Goal: Task Accomplishment & Management: Manage account settings

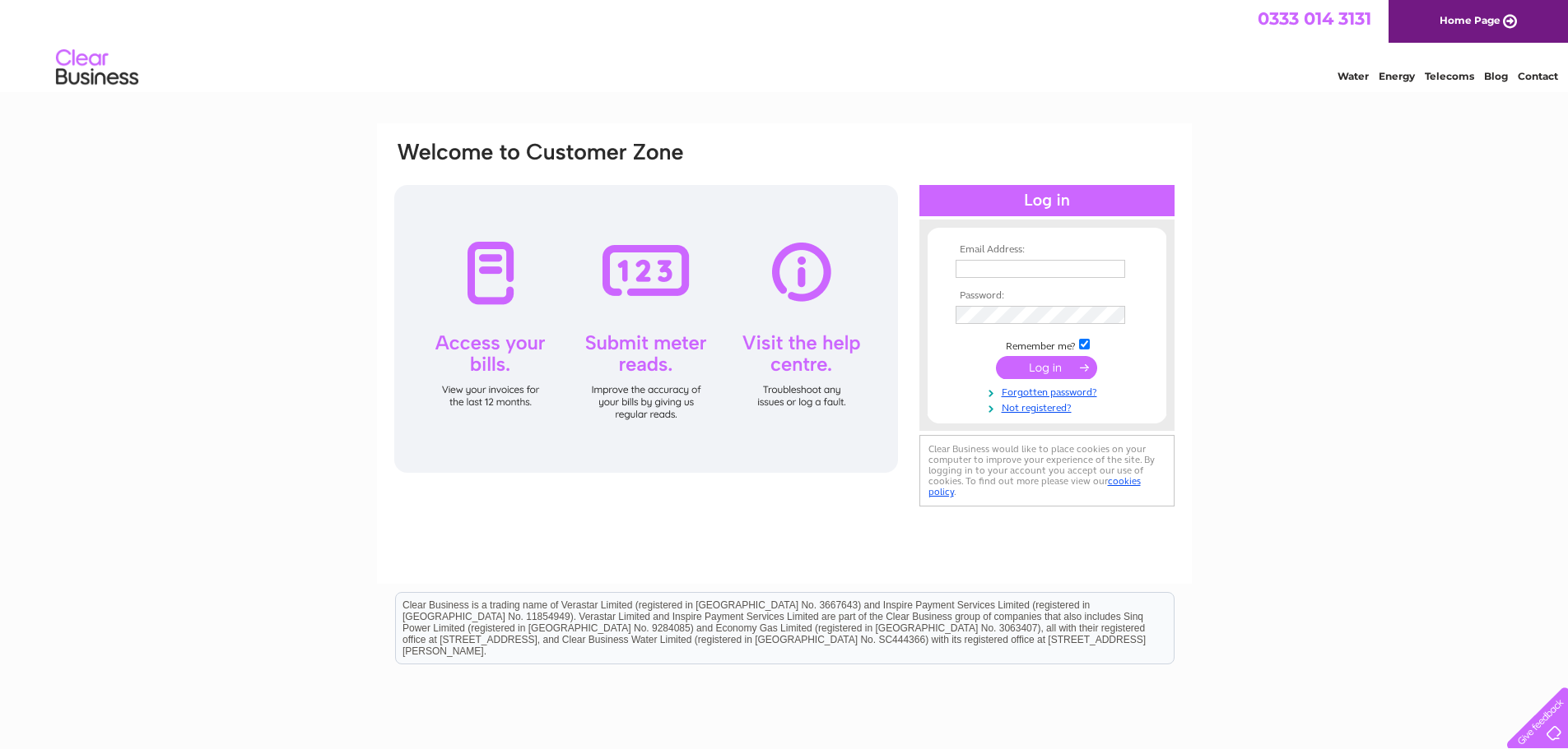
click at [1037, 268] on input "text" at bounding box center [1040, 269] width 170 height 18
type input "[EMAIL_ADDRESS][DOMAIN_NAME]"
click at [1015, 367] on input "submit" at bounding box center [1046, 369] width 101 height 23
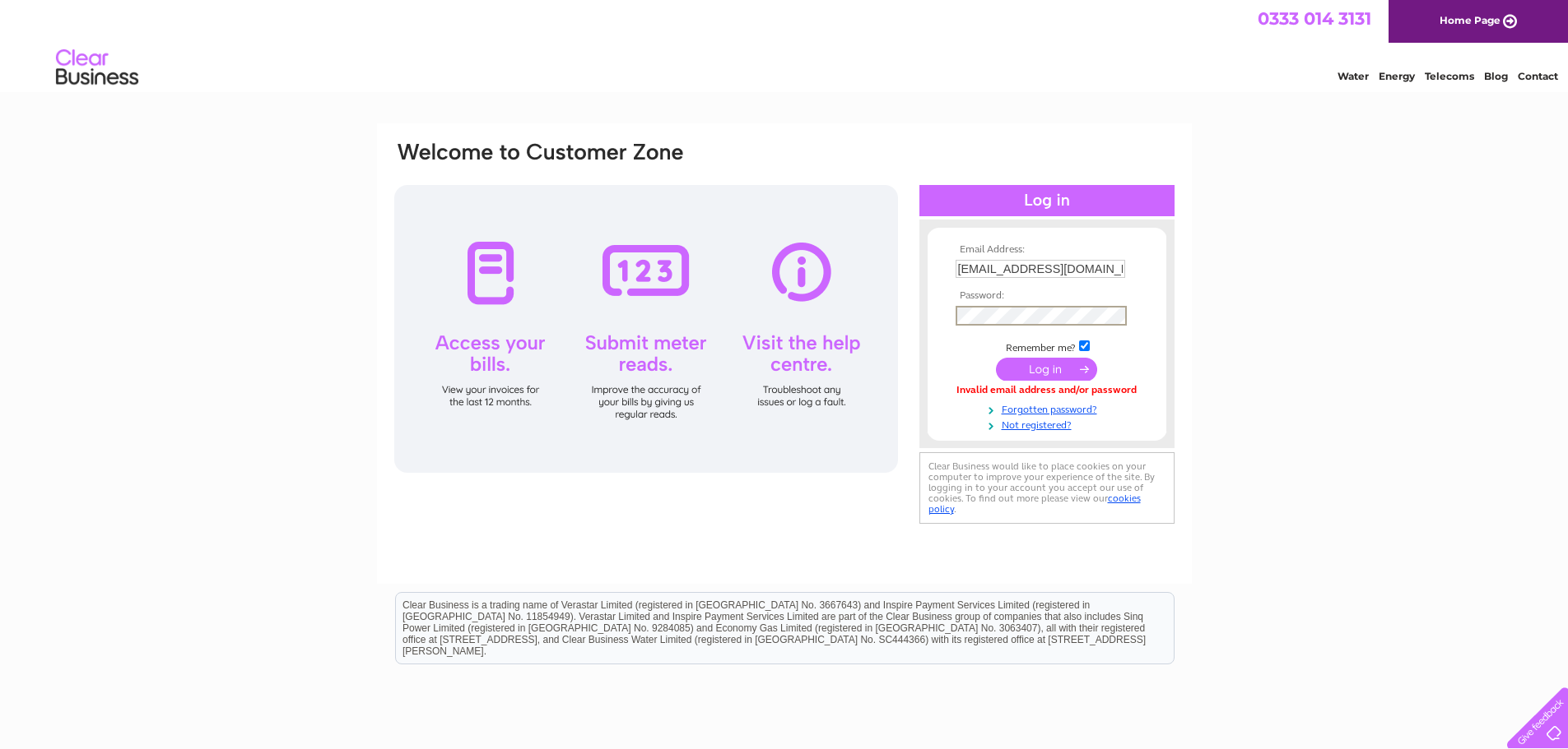
drag, startPoint x: 1004, startPoint y: 367, endPoint x: 995, endPoint y: 371, distance: 9.8
click at [995, 371] on td at bounding box center [1047, 369] width 191 height 32
click at [1059, 368] on input "submit" at bounding box center [1046, 367] width 101 height 23
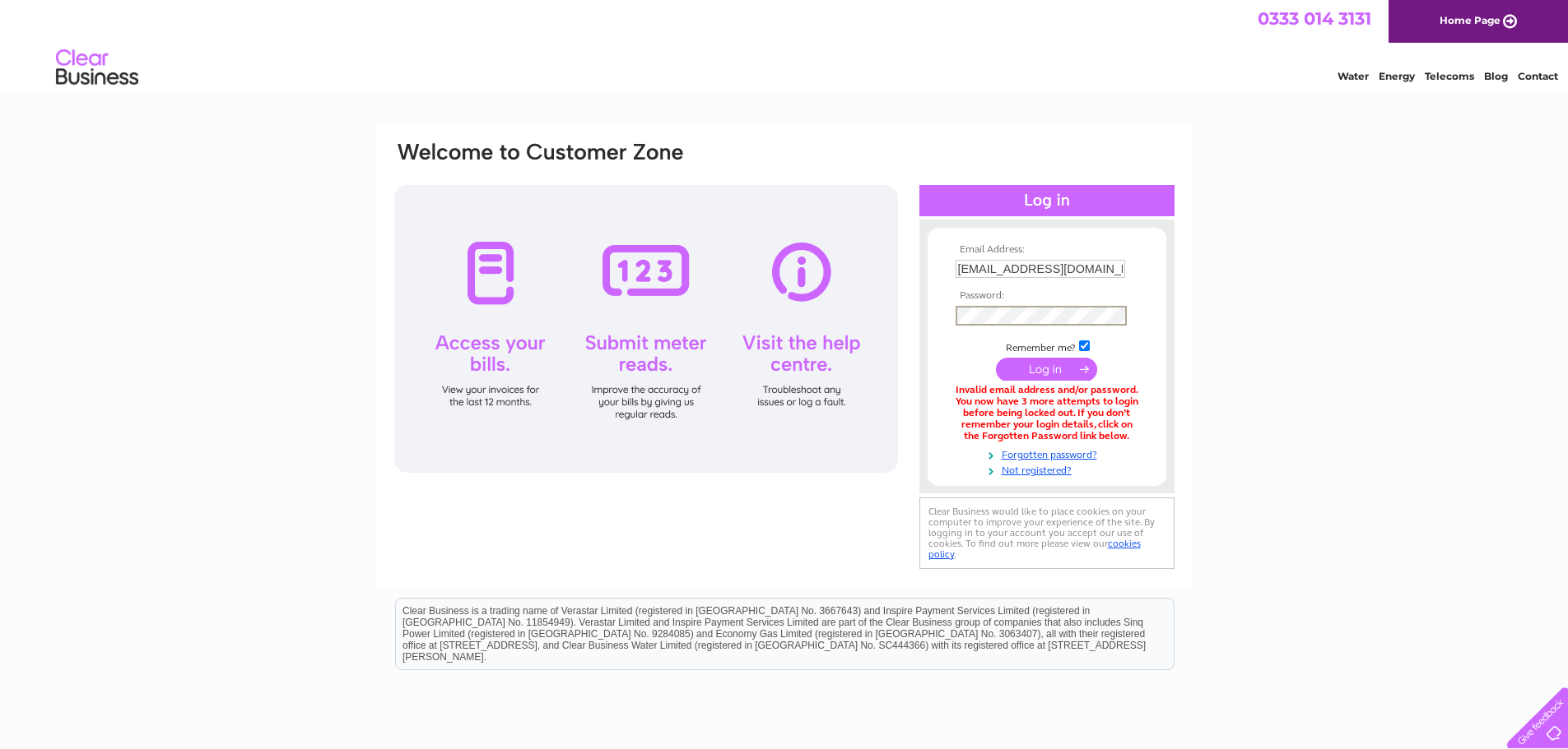
click at [1006, 369] on input "submit" at bounding box center [1046, 369] width 101 height 23
click at [1012, 364] on input "submit" at bounding box center [1046, 369] width 101 height 23
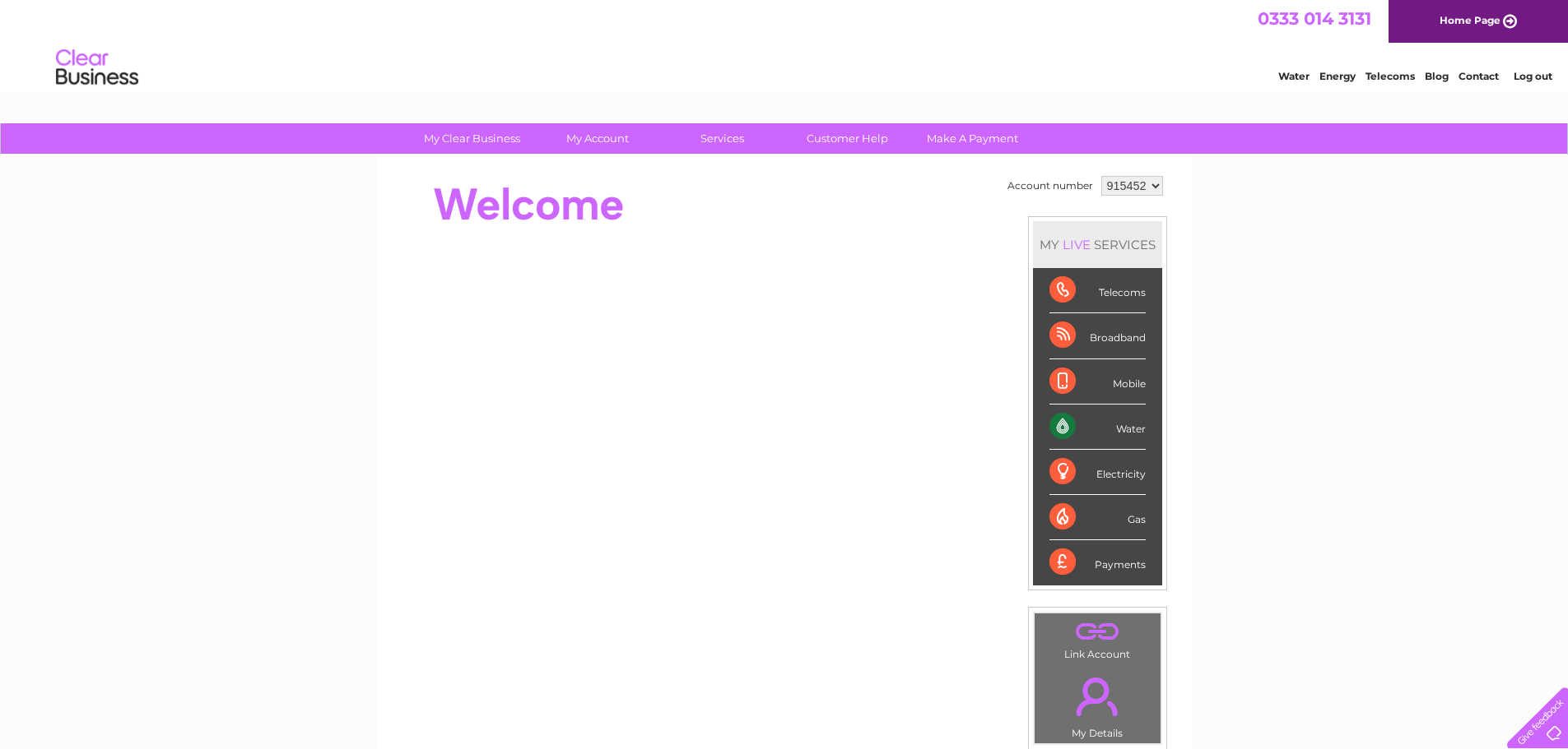
click at [1297, 78] on link "Water" at bounding box center [1294, 76] width 32 height 12
click at [1138, 186] on select "915452 940034" at bounding box center [1132, 186] width 61 height 20
select select "940034"
click at [1102, 176] on select "915452 940034" at bounding box center [1132, 186] width 61 height 20
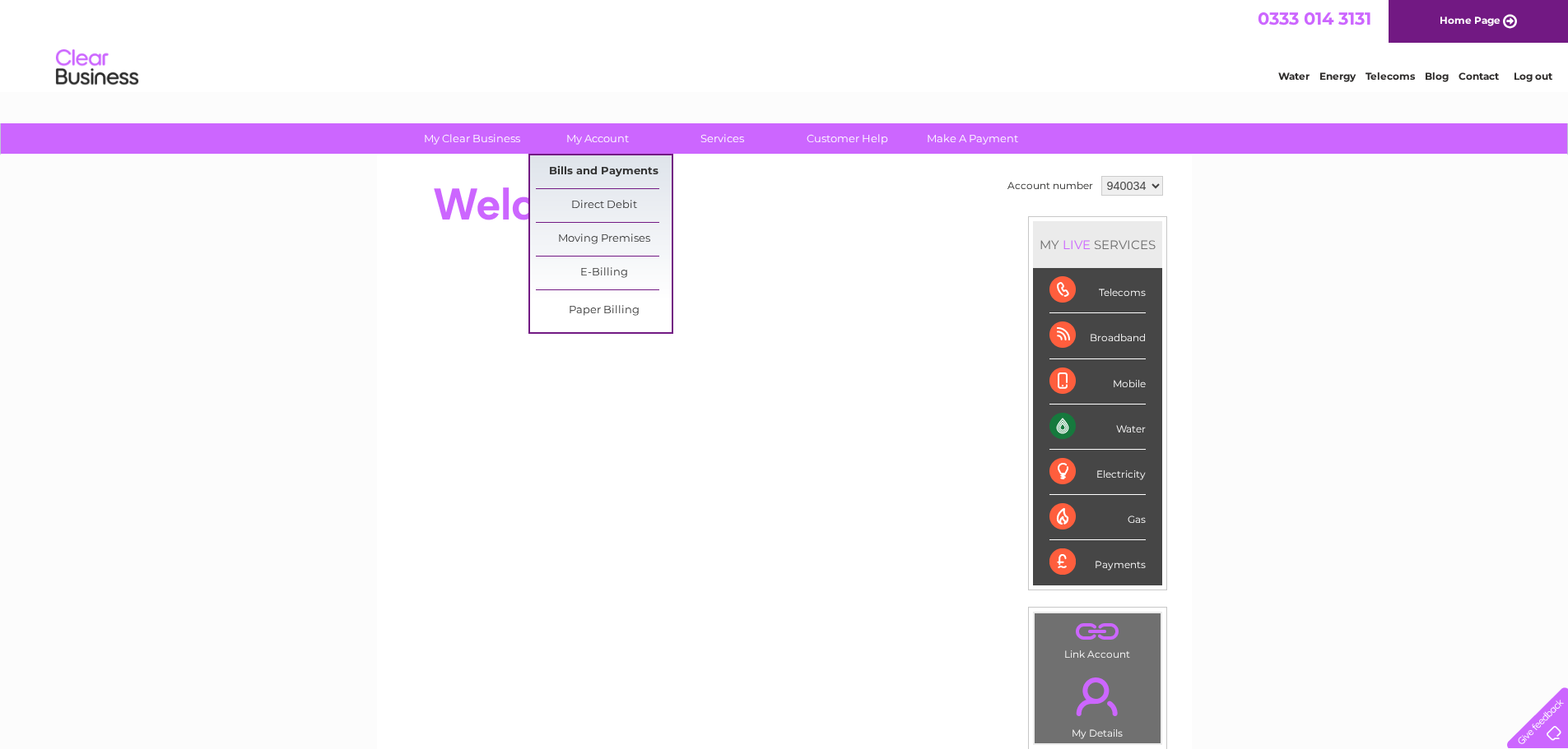
click at [610, 167] on link "Bills and Payments" at bounding box center [604, 172] width 136 height 33
